Goal: Entertainment & Leisure: Consume media (video, audio)

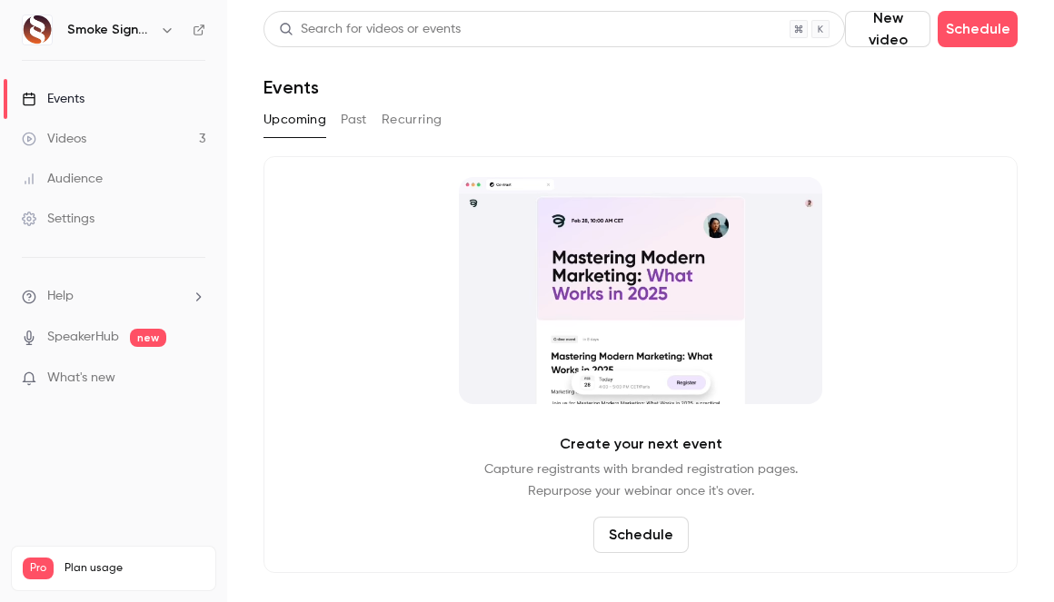
click at [110, 133] on link "Videos 3" at bounding box center [113, 139] width 227 height 40
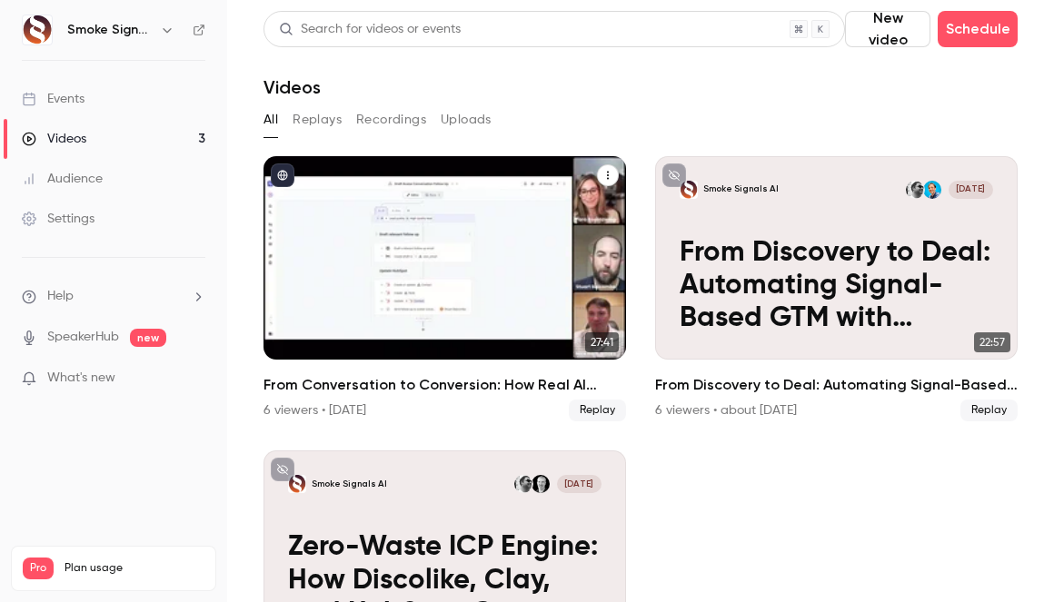
click at [460, 292] on div "From Conversation to Conversion: How Real AI Builds Signal-Based GTM Plans in H…" at bounding box center [444, 257] width 362 height 203
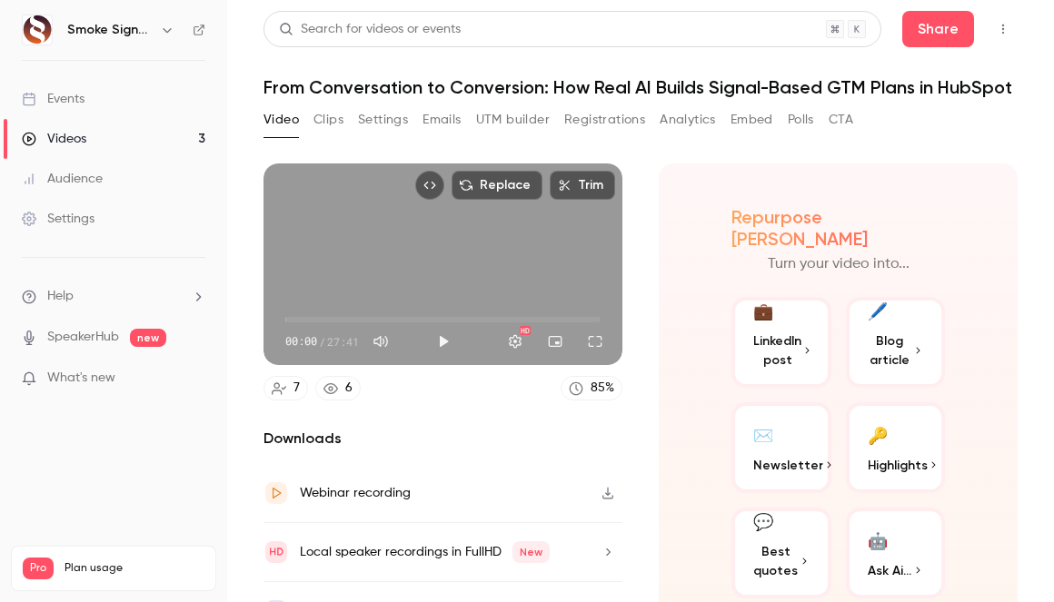
scroll to position [38, 0]
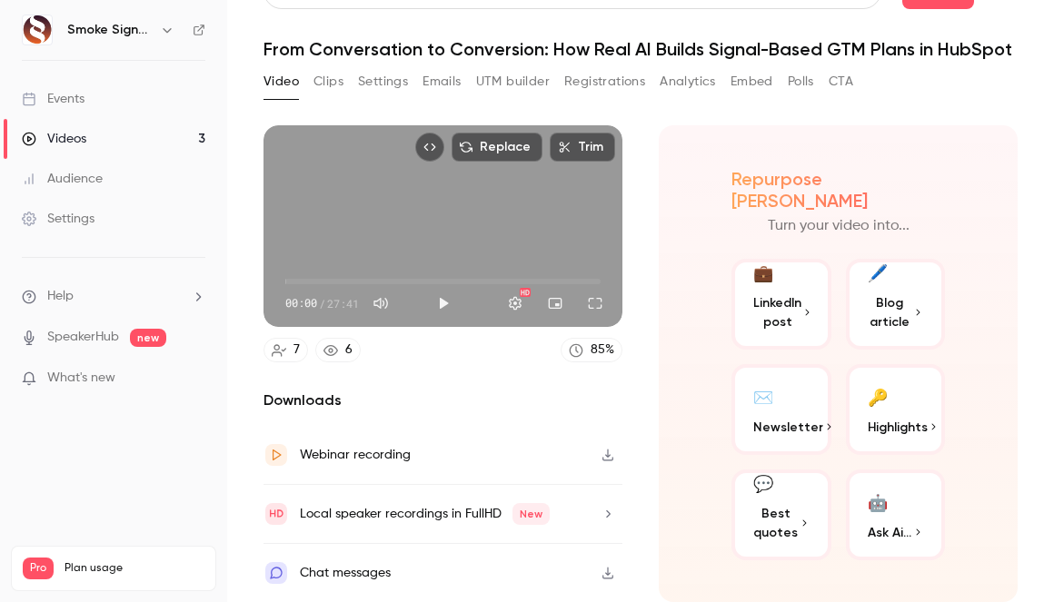
click at [104, 104] on link "Events" at bounding box center [113, 99] width 227 height 40
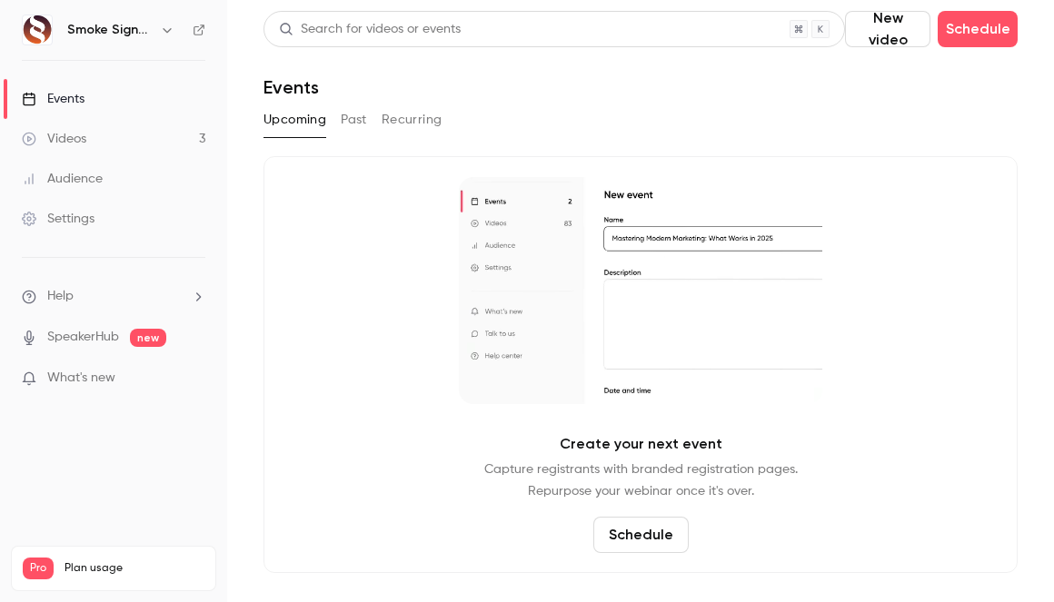
click at [102, 143] on link "Videos 3" at bounding box center [113, 139] width 227 height 40
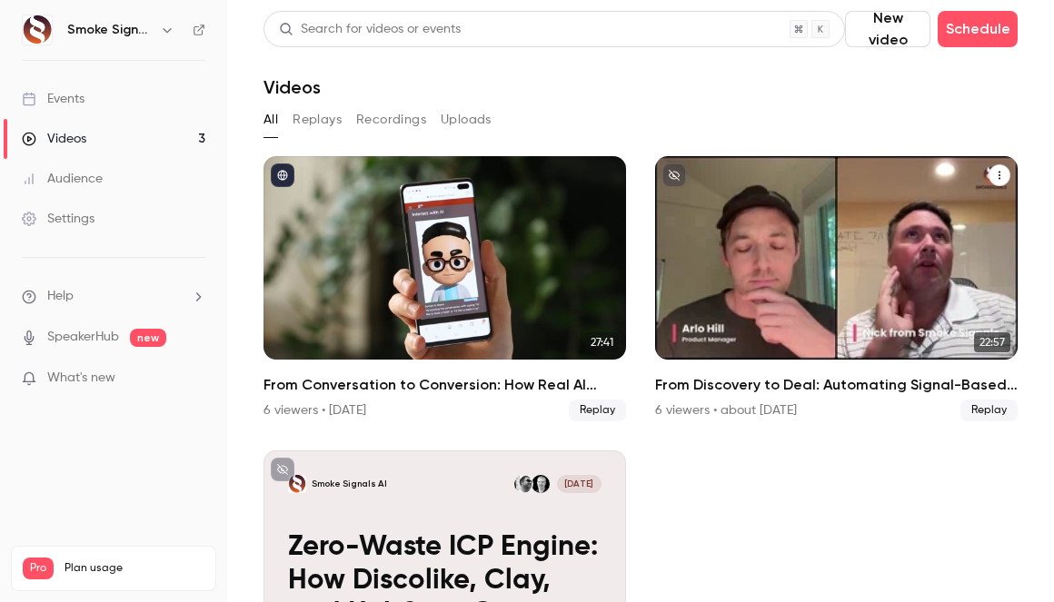
click at [790, 303] on p "From Discovery to Deal: Automating Signal-Based GTM with Fathom + HubSpot" at bounding box center [835, 286] width 313 height 98
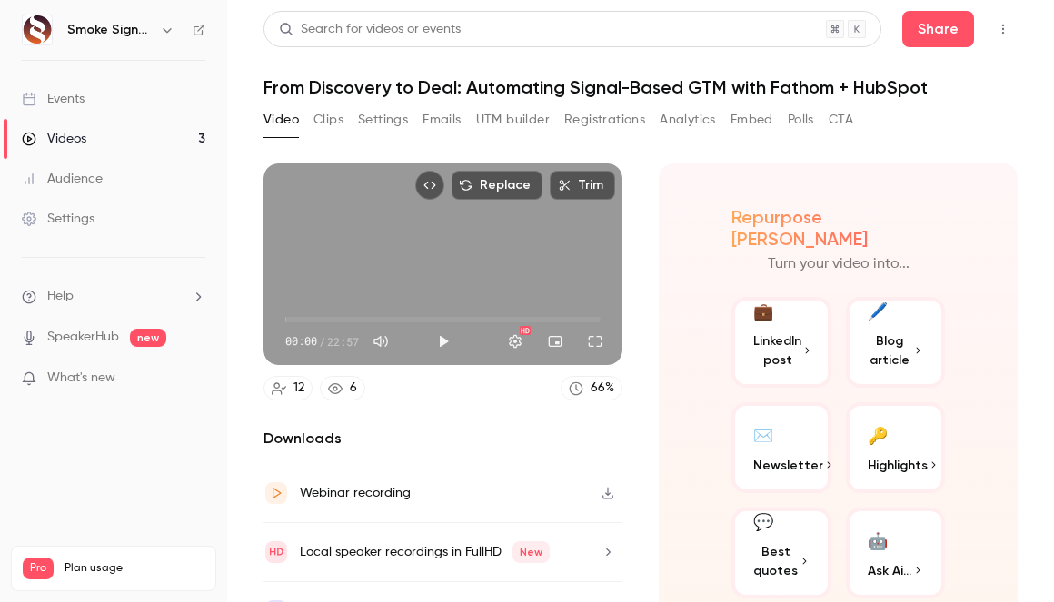
click at [605, 118] on button "Registrations" at bounding box center [604, 119] width 81 height 29
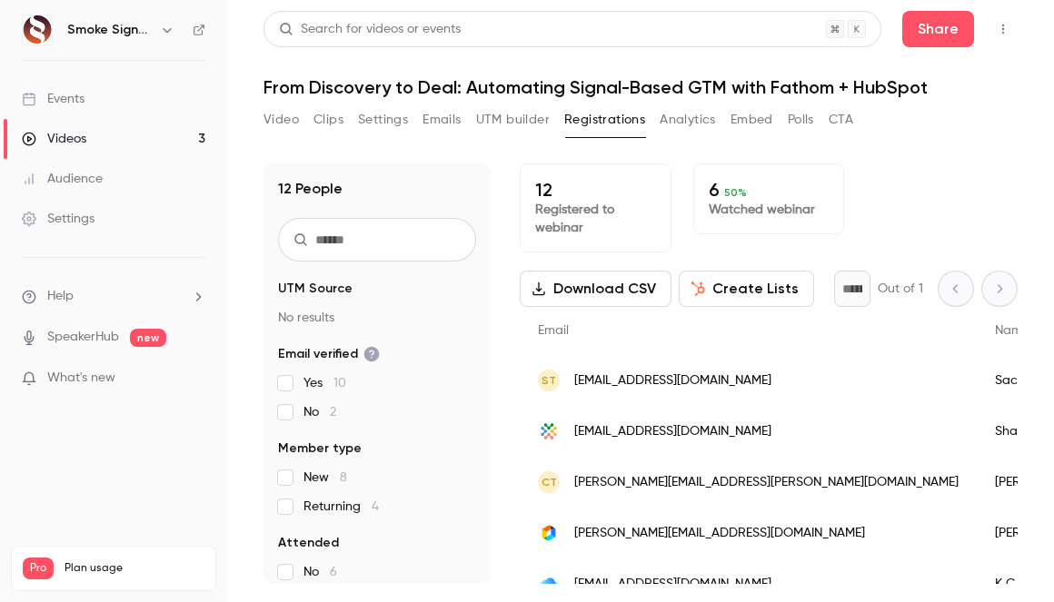
click at [438, 118] on button "Emails" at bounding box center [441, 119] width 38 height 29
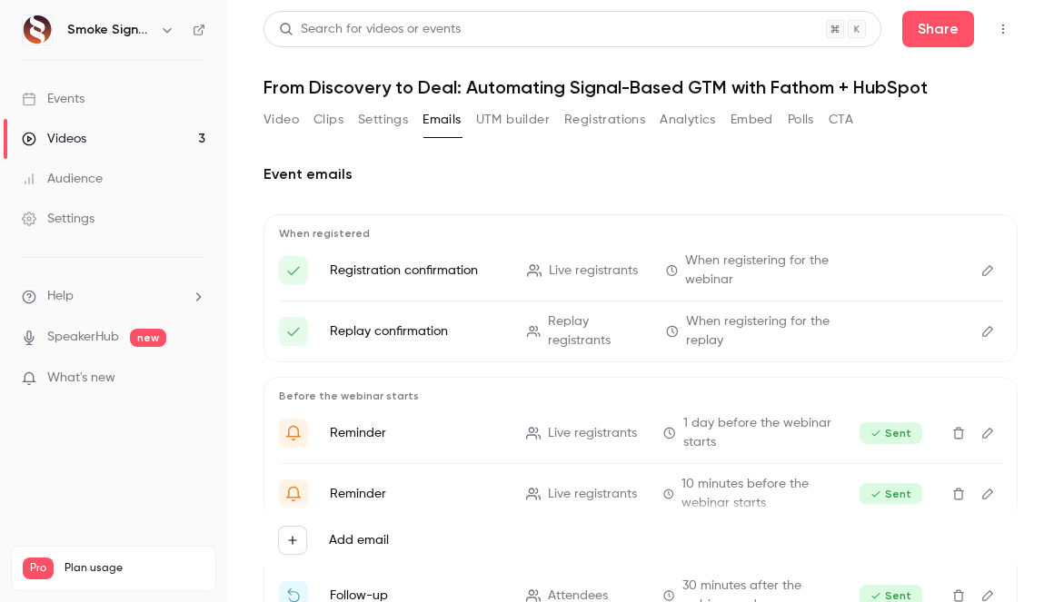
click at [285, 124] on button "Video" at bounding box center [280, 119] width 35 height 29
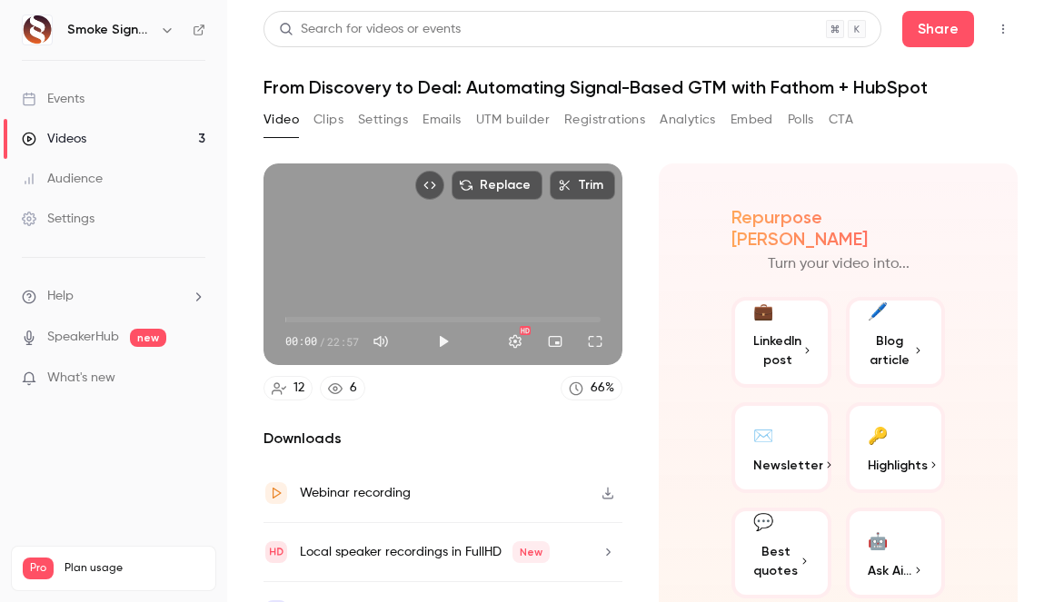
click at [497, 83] on h1 "From Discovery to Deal: Automating Signal-Based GTM with Fathom + HubSpot" at bounding box center [640, 87] width 754 height 22
click at [709, 123] on button "Analytics" at bounding box center [687, 119] width 56 height 29
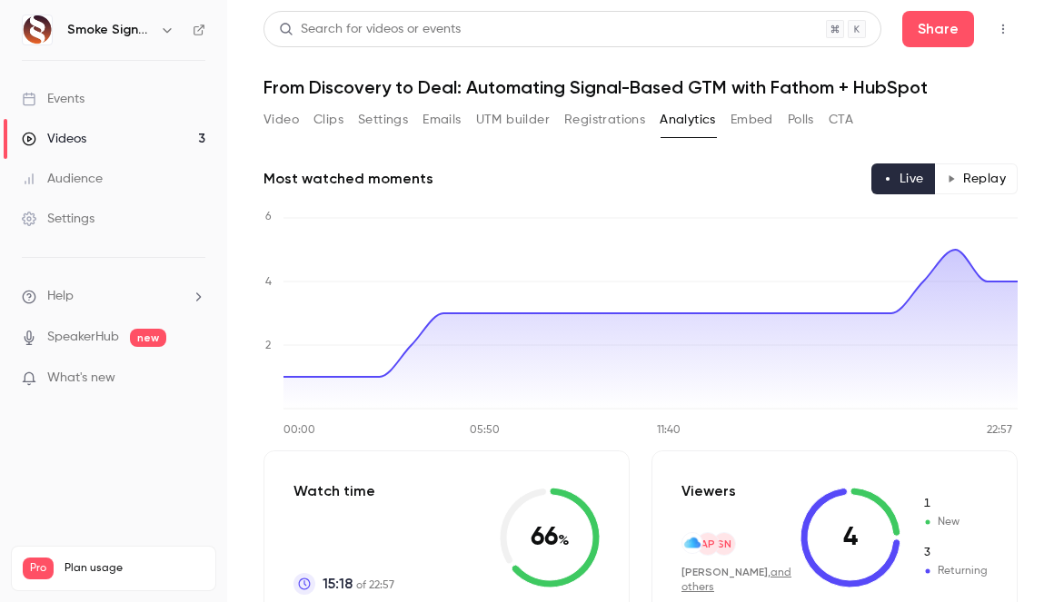
click at [102, 96] on link "Events" at bounding box center [113, 99] width 227 height 40
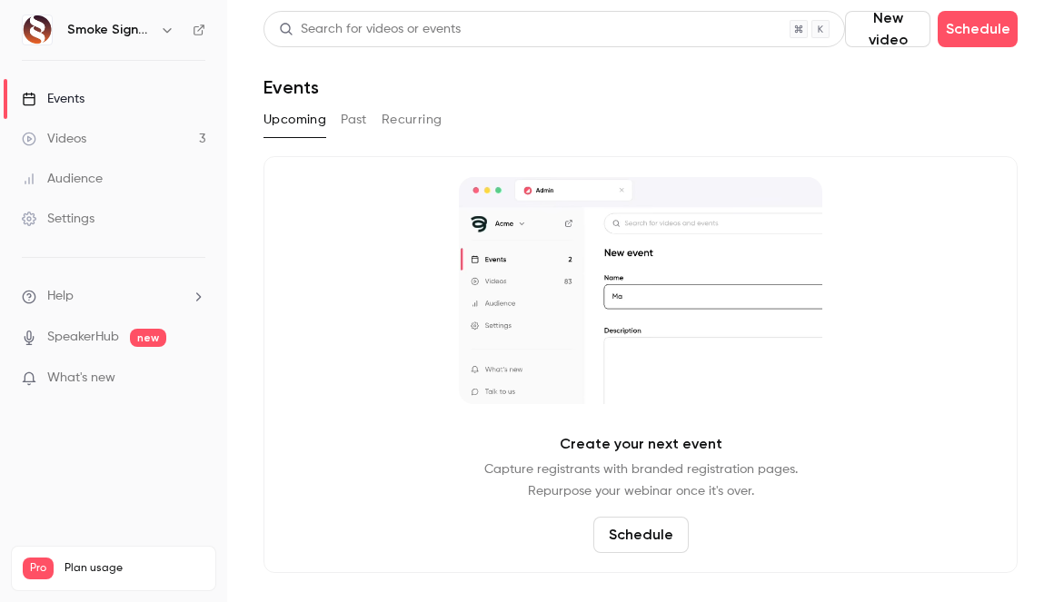
click at [102, 96] on link "Events" at bounding box center [113, 99] width 227 height 40
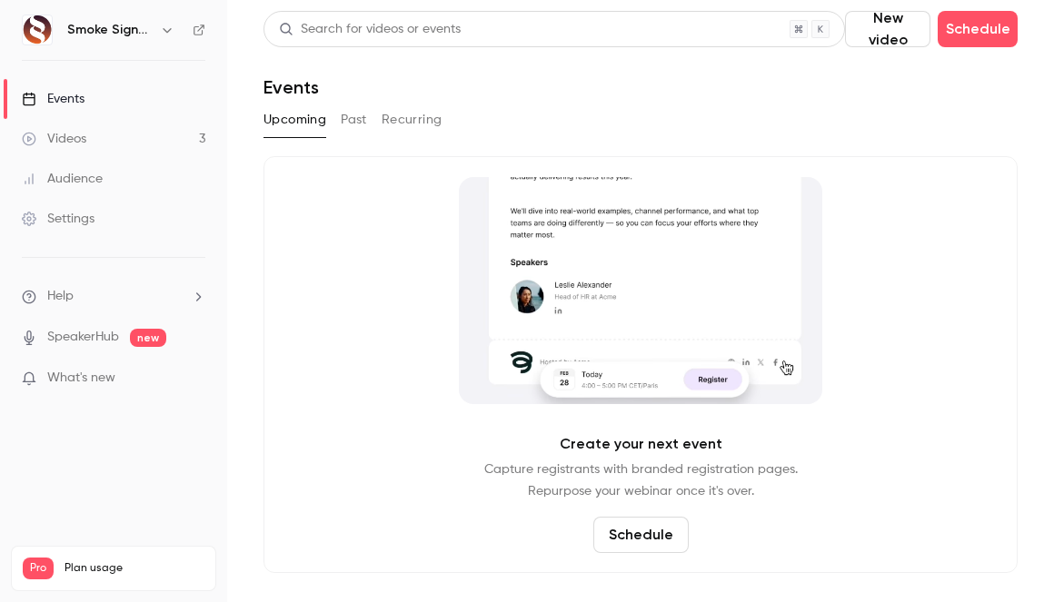
click at [82, 96] on div "Events" at bounding box center [53, 99] width 63 height 18
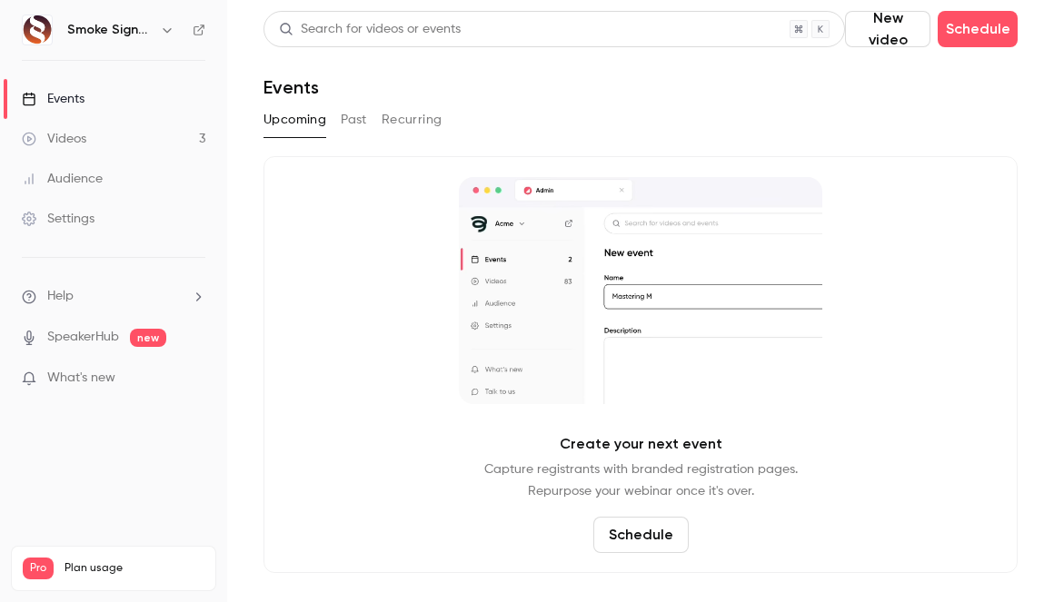
click at [84, 143] on div "Videos" at bounding box center [54, 139] width 64 height 18
